Goal: Task Accomplishment & Management: Manage account settings

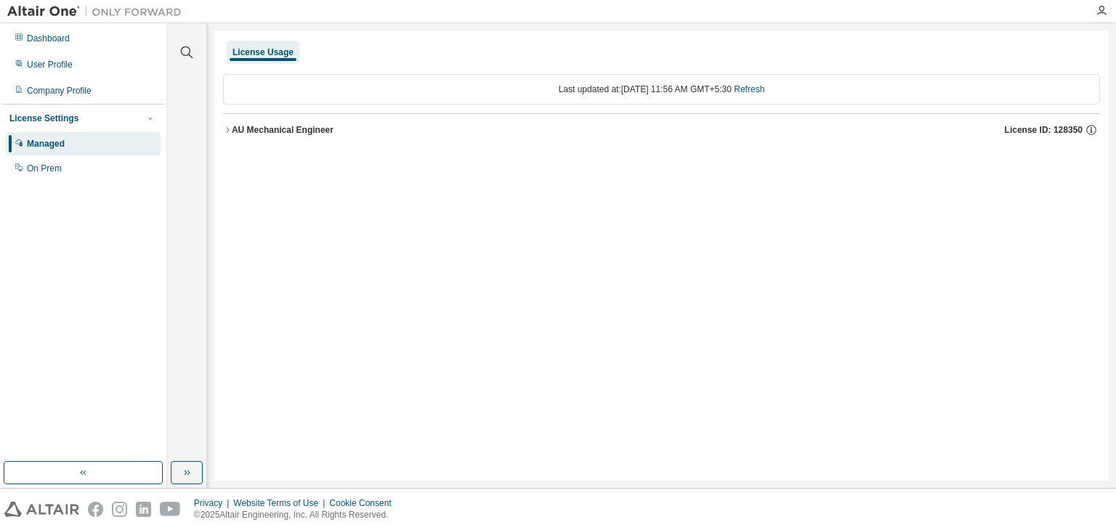
click at [230, 134] on button "AU Mechanical Engineer License ID: 128350" at bounding box center [661, 130] width 877 height 32
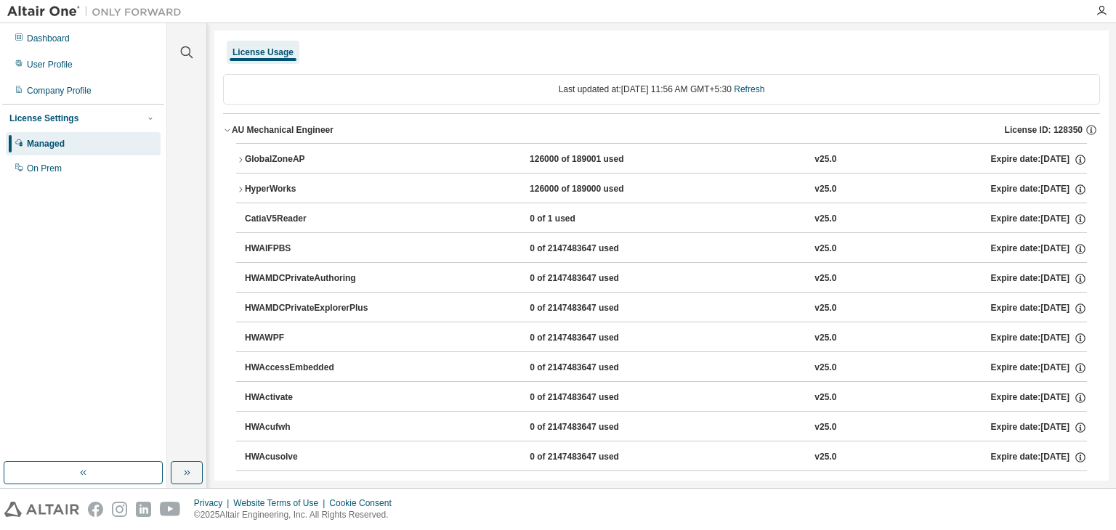
click at [236, 161] on icon "button" at bounding box center [240, 159] width 9 height 9
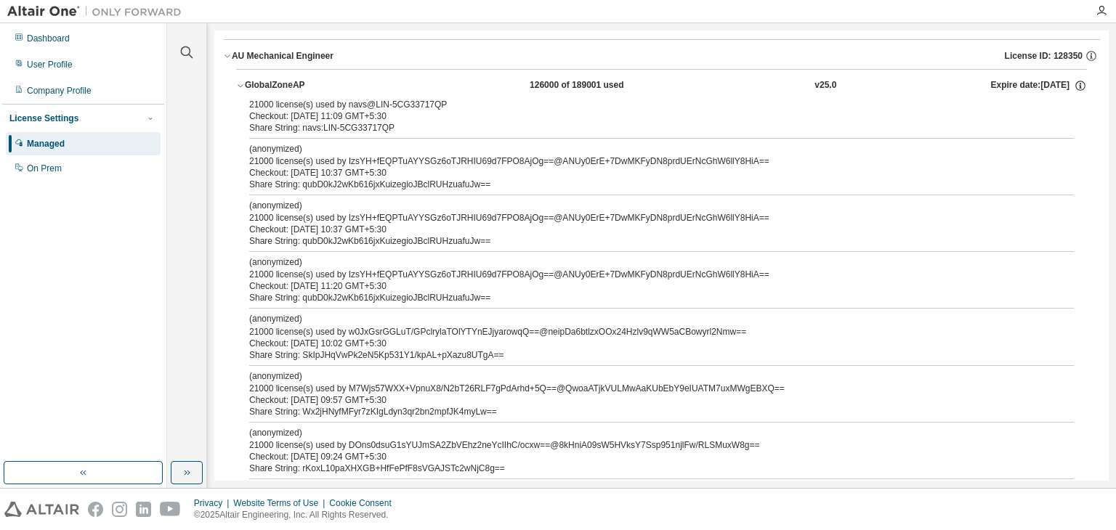
scroll to position [73, 0]
click at [236, 88] on icon "button" at bounding box center [240, 87] width 9 height 9
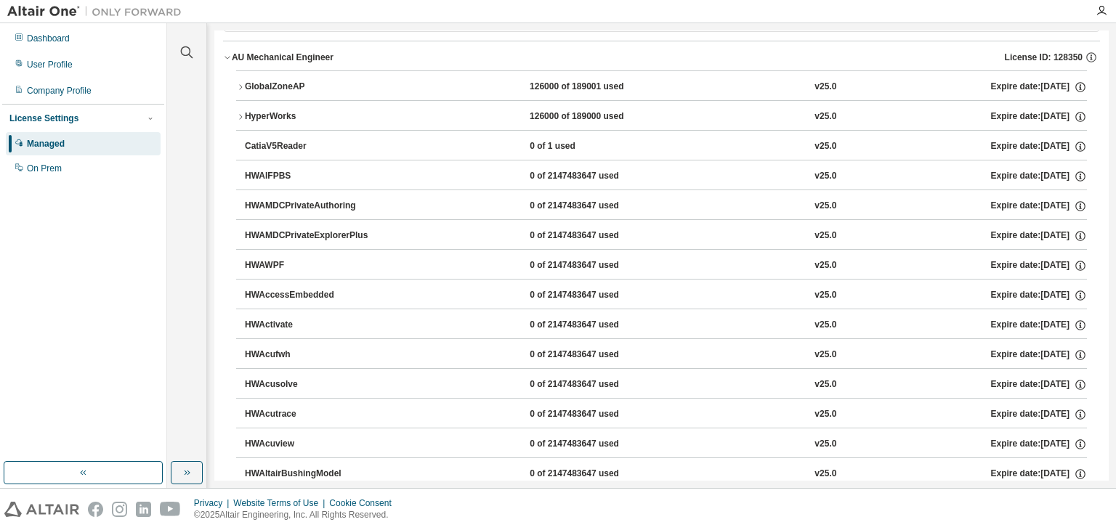
click at [233, 59] on div "AU Mechanical Engineer" at bounding box center [283, 58] width 102 height 12
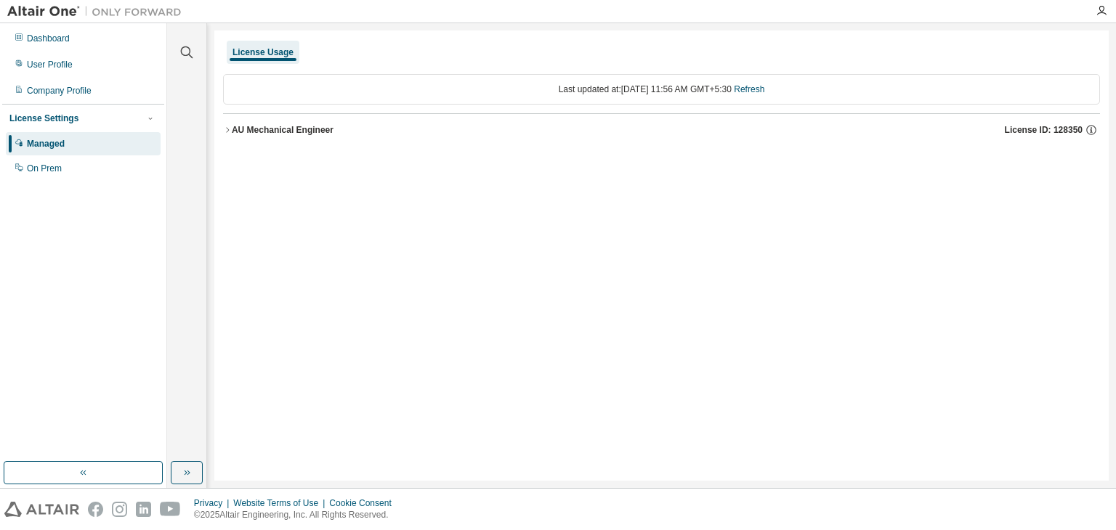
scroll to position [0, 0]
